Goal: Information Seeking & Learning: Learn about a topic

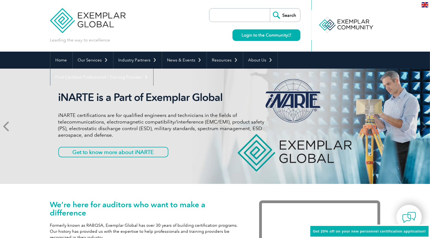
click at [9, 127] on icon at bounding box center [6, 127] width 7 height 0
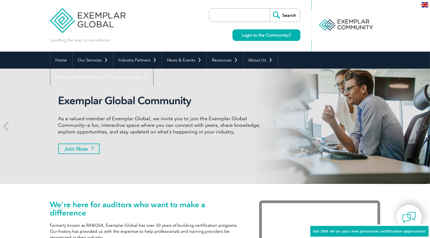
click at [92, 150] on link "Join Now" at bounding box center [78, 149] width 41 height 10
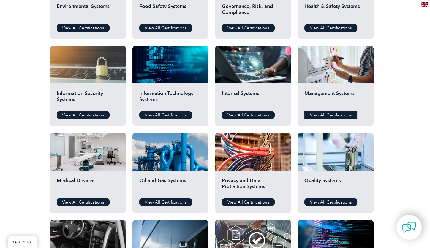
scroll to position [250, 0]
click at [325, 112] on link "View All Certifications" at bounding box center [330, 115] width 53 height 8
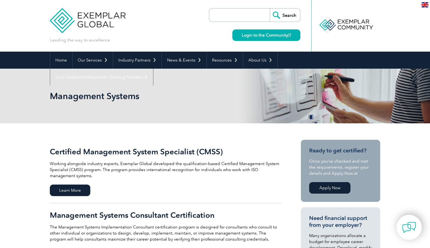
click at [228, 16] on input "search" at bounding box center [241, 15] width 58 height 13
type input "Lead Auditor"
click at [270, 9] on input "Search" at bounding box center [285, 15] width 30 height 13
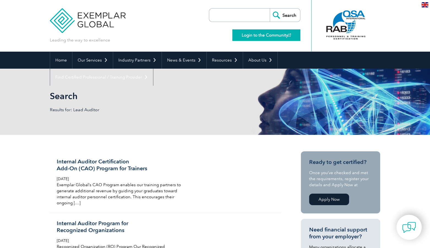
click at [271, 36] on link "Login to the Community" at bounding box center [266, 35] width 68 height 12
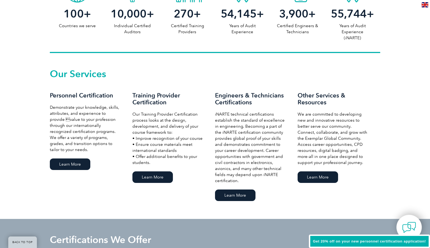
scroll to position [328, 0]
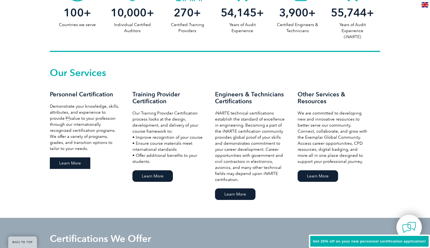
click at [75, 162] on link "Learn More" at bounding box center [70, 164] width 40 height 12
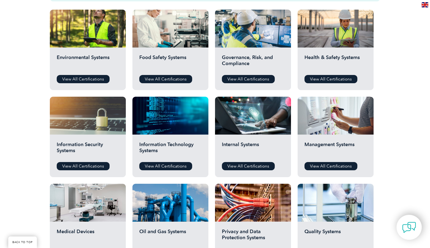
scroll to position [199, 0]
click at [316, 80] on link "View All Certifications" at bounding box center [330, 79] width 53 height 8
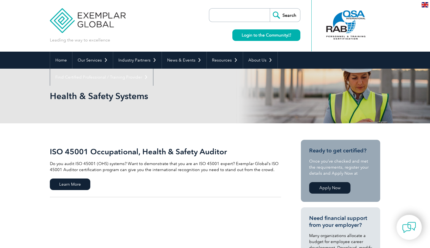
click at [321, 189] on link "Apply Now" at bounding box center [329, 188] width 41 height 12
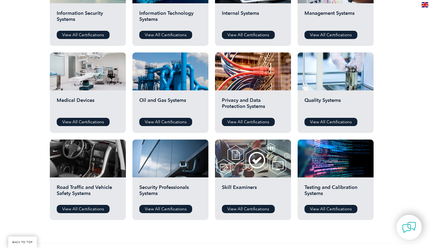
scroll to position [331, 0]
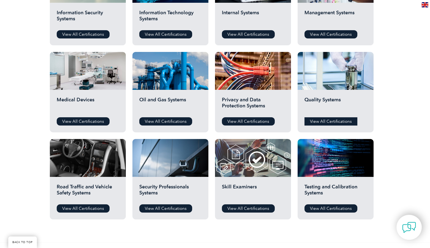
click at [321, 124] on link "View All Certifications" at bounding box center [330, 121] width 53 height 8
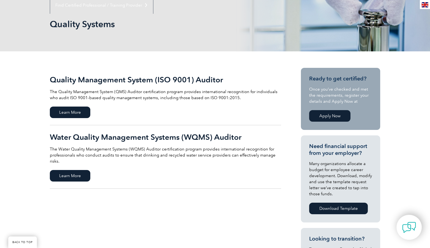
scroll to position [73, 0]
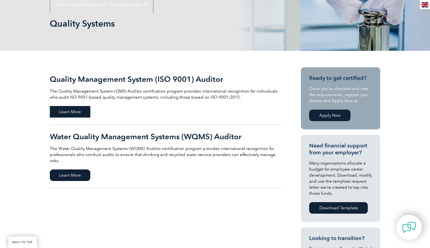
click at [85, 112] on span "Learn More" at bounding box center [70, 112] width 40 height 12
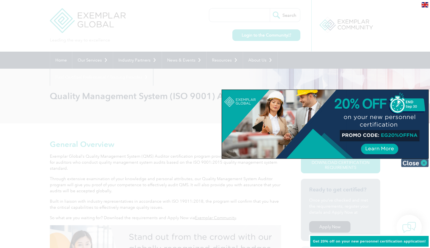
click at [412, 163] on img at bounding box center [415, 163] width 28 height 8
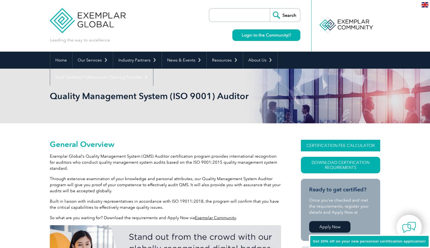
click at [354, 145] on link "CERTIFICATION FEE CALCULATOR" at bounding box center [340, 146] width 79 height 12
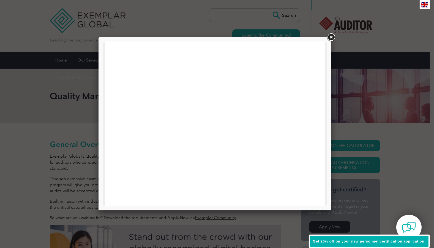
click at [330, 38] on link at bounding box center [331, 37] width 10 height 10
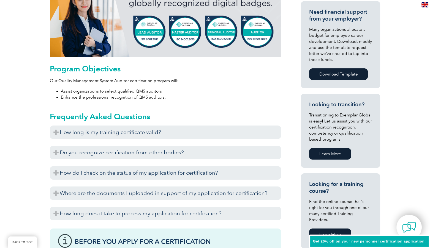
scroll to position [247, 0]
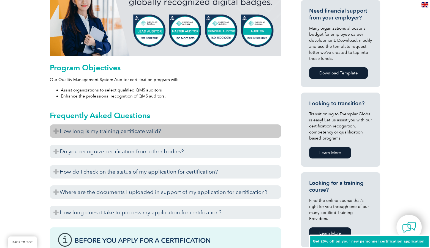
click at [58, 131] on h3 "How long is my training certificate valid?" at bounding box center [165, 131] width 231 height 13
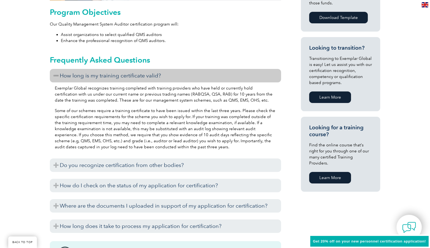
scroll to position [303, 0]
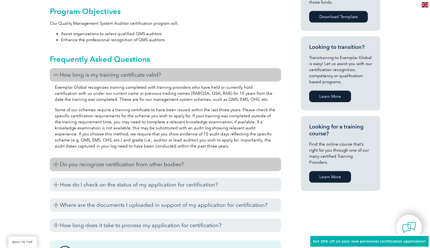
click at [56, 164] on h3 "Do you recognize certification from other bodies?" at bounding box center [165, 164] width 231 height 13
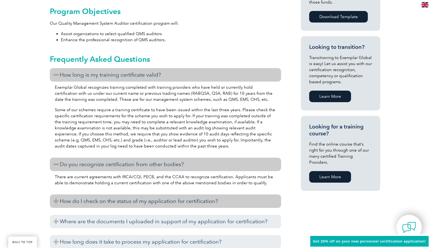
click at [56, 200] on h3 "How do I check on the status of my application for certification?" at bounding box center [165, 201] width 231 height 13
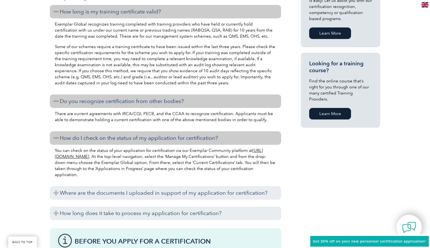
scroll to position [367, 0]
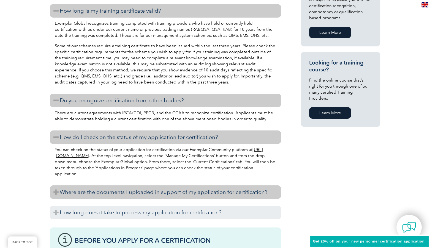
click at [54, 190] on h3 "Where are the documents I uploaded in support of my application for certificati…" at bounding box center [165, 192] width 231 height 13
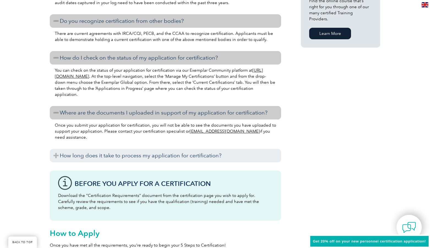
scroll to position [447, 0]
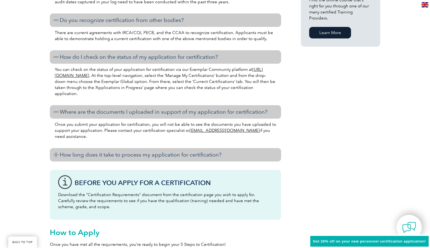
click at [56, 155] on h3 "How long does it take to process my application for certification?" at bounding box center [165, 154] width 231 height 13
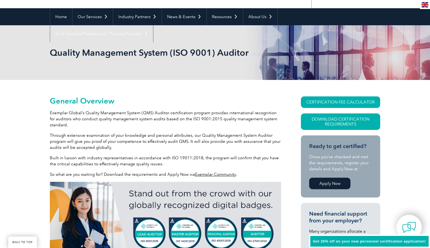
scroll to position [0, 0]
